Goal: Information Seeking & Learning: Learn about a topic

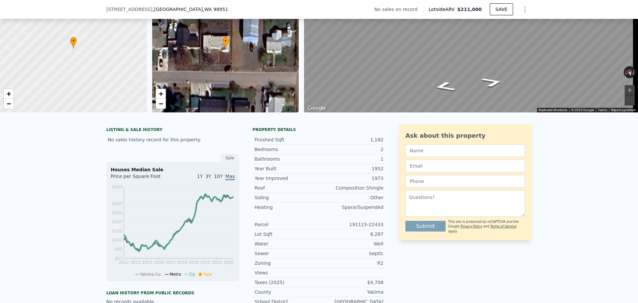
scroll to position [131, 0]
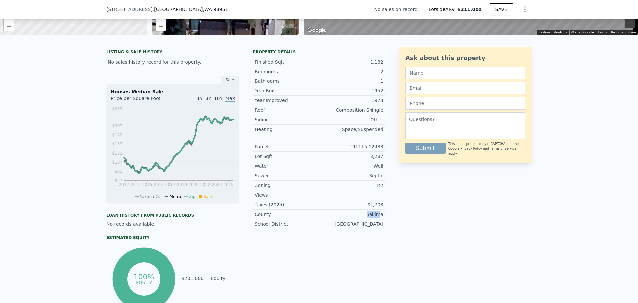
drag, startPoint x: 367, startPoint y: 218, endPoint x: 384, endPoint y: 218, distance: 17.3
click at [383, 218] on div "County Yakima" at bounding box center [319, 214] width 133 height 10
drag, startPoint x: 380, startPoint y: 160, endPoint x: 369, endPoint y: 160, distance: 11.0
click at [369, 160] on div "8,287" at bounding box center [351, 156] width 65 height 7
copy div "8,287"
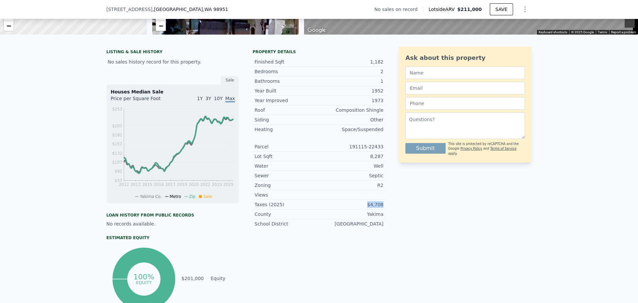
drag, startPoint x: 375, startPoint y: 207, endPoint x: 368, endPoint y: 207, distance: 7.0
click at [368, 207] on div "LISTING & SALE HISTORY No sales history record for this property. Sale Houses M…" at bounding box center [319, 180] width 426 height 266
copy div "$4,708"
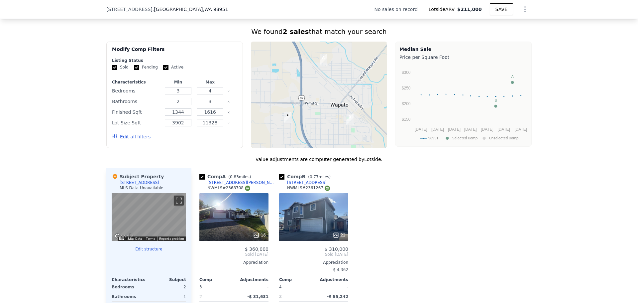
scroll to position [430, 0]
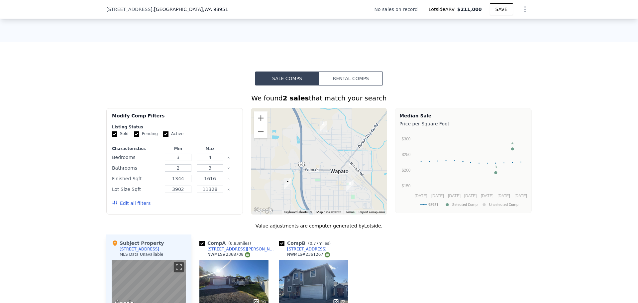
click at [362, 79] on button "Rental Comps" at bounding box center [351, 78] width 64 height 14
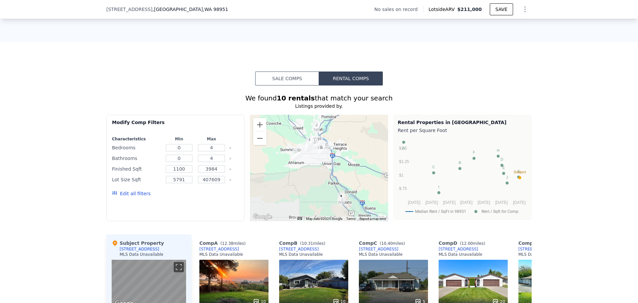
click at [135, 197] on button "Edit all filters" at bounding box center [131, 193] width 39 height 7
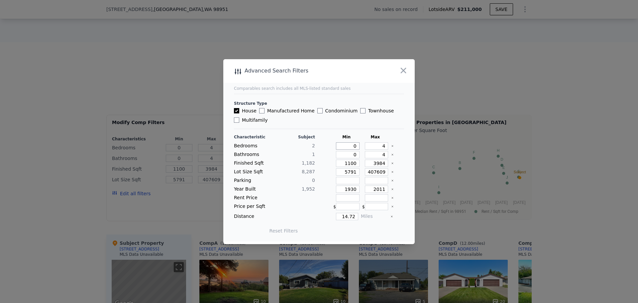
drag, startPoint x: 349, startPoint y: 145, endPoint x: 370, endPoint y: 146, distance: 21.0
click at [370, 146] on div "Bedrooms 2 0 4" at bounding box center [319, 145] width 170 height 7
type input "1"
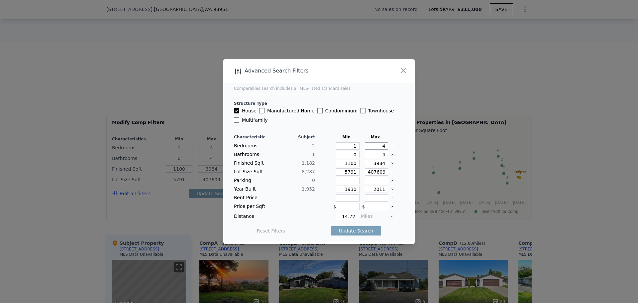
type input "3"
type input "1"
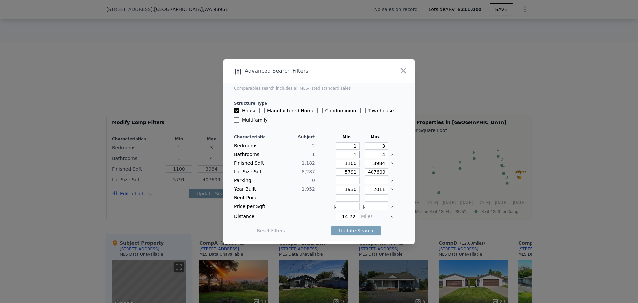
type input "1"
type input "3"
drag, startPoint x: 343, startPoint y: 163, endPoint x: 362, endPoint y: 163, distance: 20.0
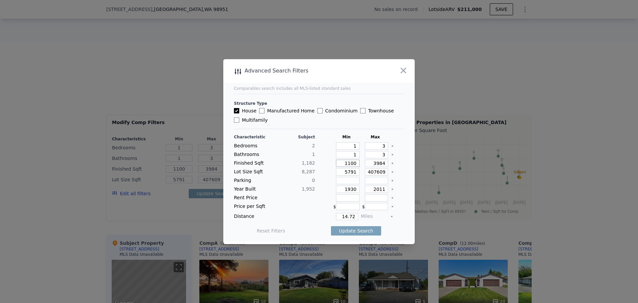
click at [361, 162] on div "Finished Sqft 1,182 1100 3984" at bounding box center [319, 163] width 170 height 7
type input "9"
type input "90"
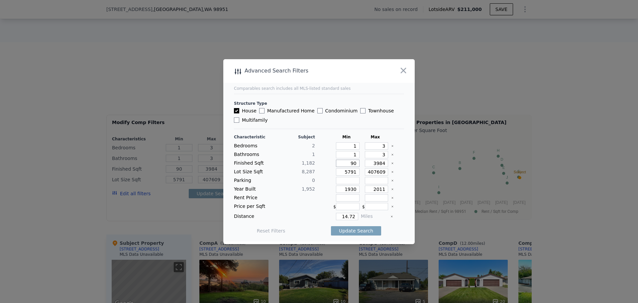
type input "900"
click at [357, 231] on button "Update Search" at bounding box center [356, 230] width 50 height 9
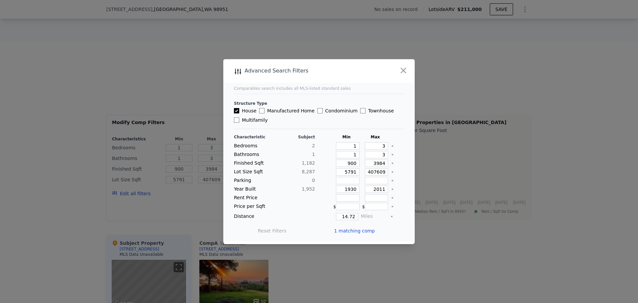
click at [361, 269] on div at bounding box center [319, 151] width 638 height 303
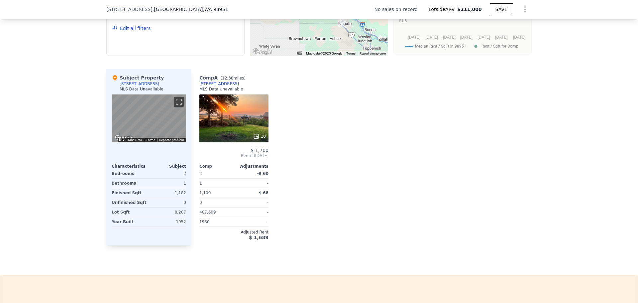
scroll to position [596, 0]
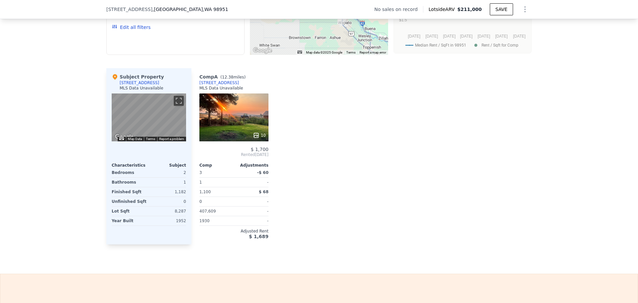
type input "0"
type input "4"
type input "0"
type input "4"
type input "1100"
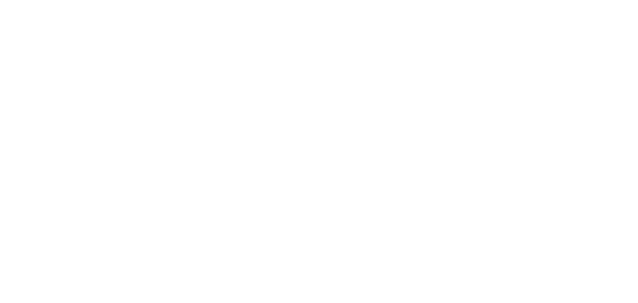
click at [358, 95] on div at bounding box center [319, 151] width 638 height 303
